Goal: Navigation & Orientation: Understand site structure

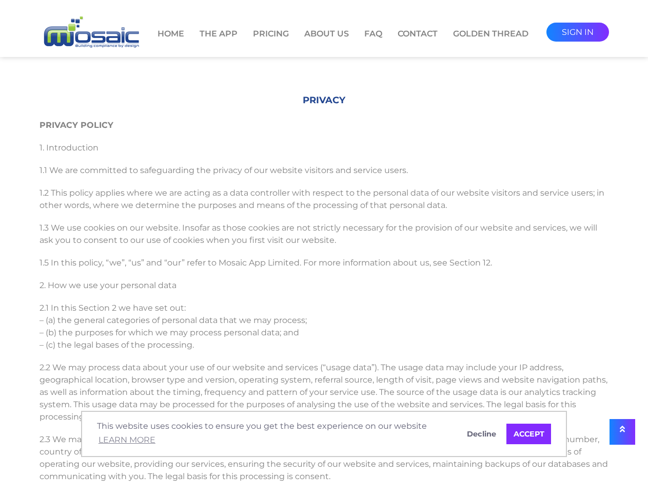
click at [324, 246] on p "1.3 We use cookies on our website. Insofar as those cookies are not strictly ne…" at bounding box center [325, 234] width 570 height 35
click at [324, 434] on span "This website uses cookies to ensure you get the best experience on our website …" at bounding box center [274, 434] width 355 height 28
click at [623, 432] on icon at bounding box center [622, 429] width 5 height 8
